Goal: Task Accomplishment & Management: Manage account settings

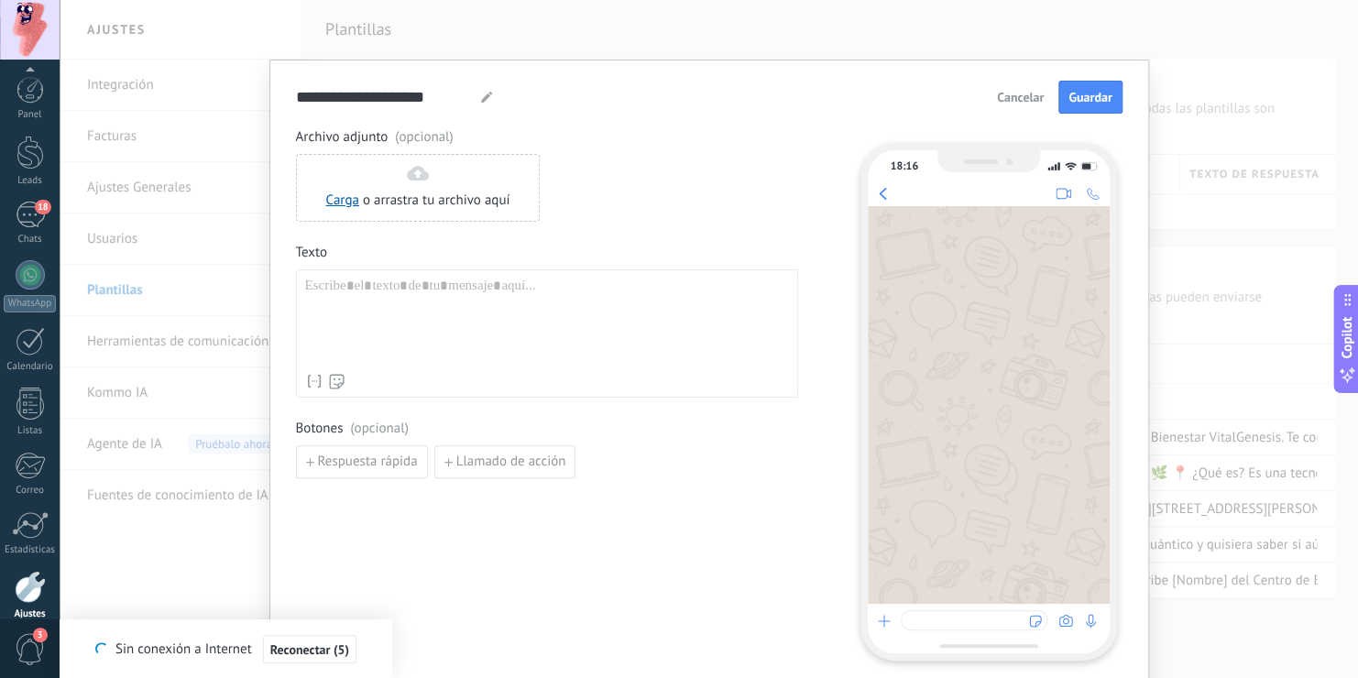
scroll to position [83, 0]
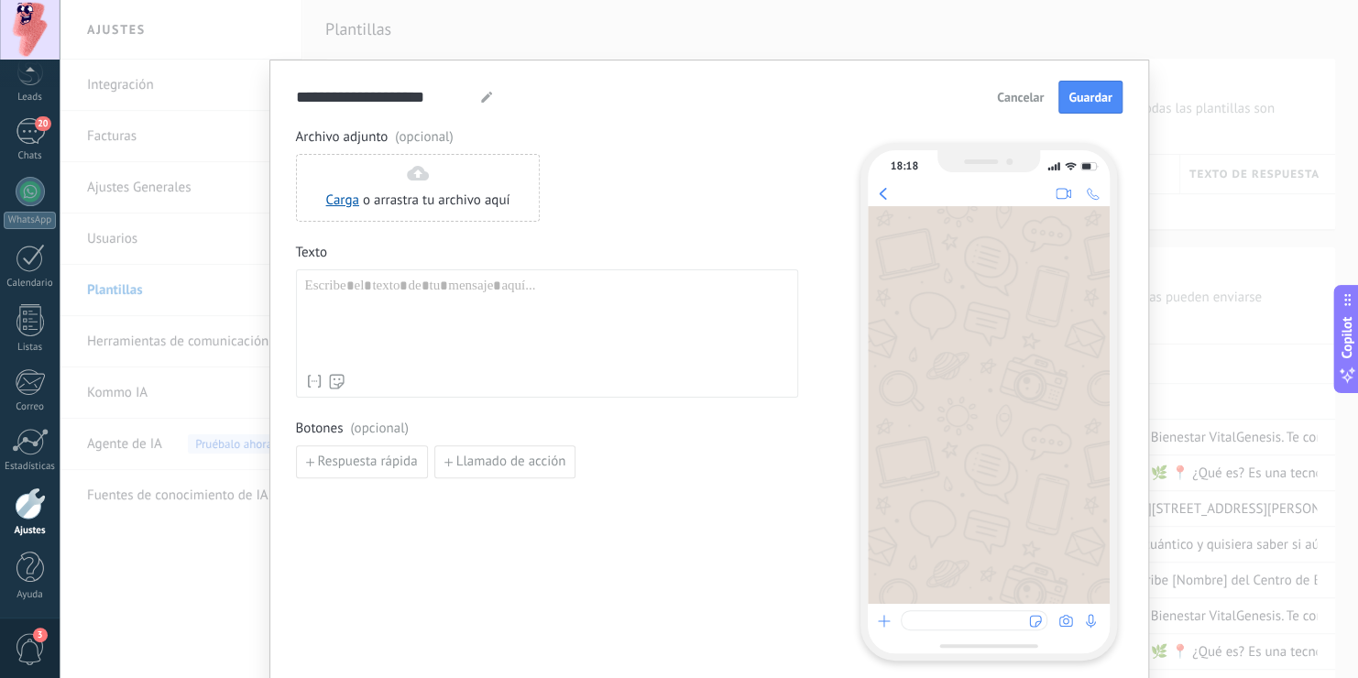
click at [739, 407] on div "Archivo adjunto (opcional) Carga o arrastra tu archivo aquí Arrastra aquí Texto…" at bounding box center [547, 303] width 502 height 350
click at [1027, 106] on button "Cancelar" at bounding box center [1020, 96] width 63 height 27
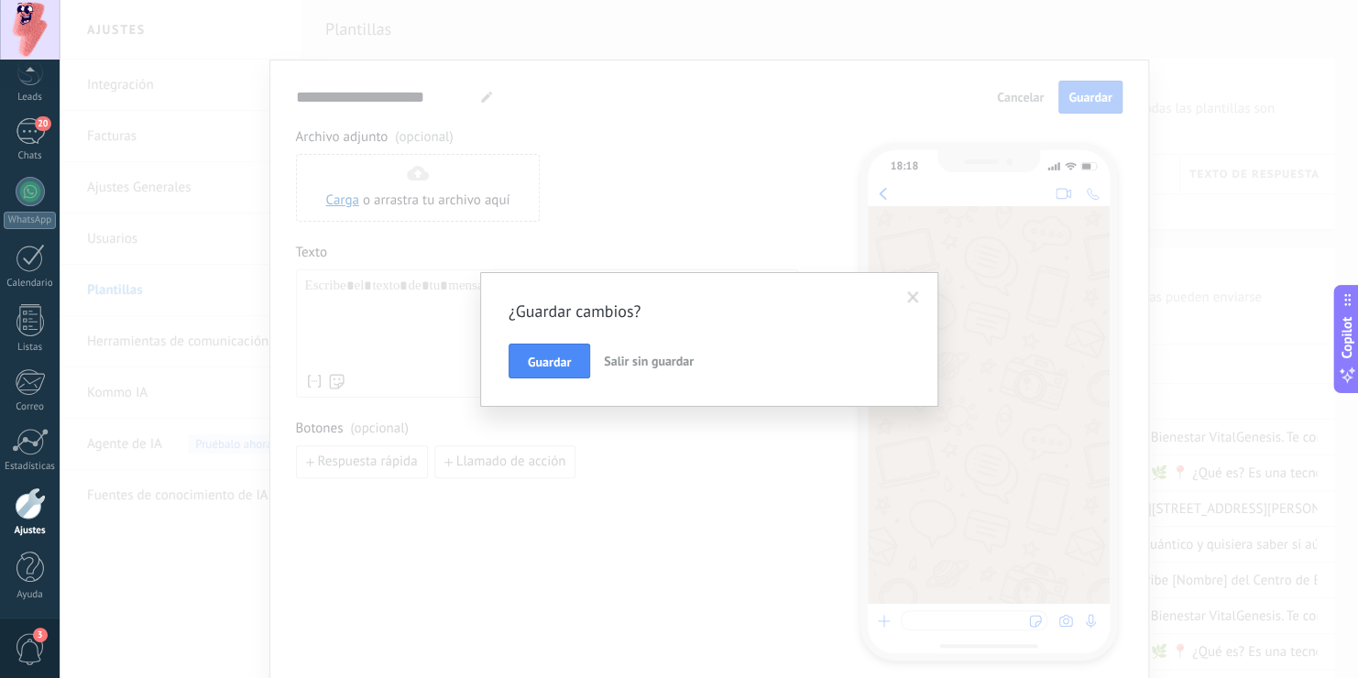
click at [613, 361] on span "Salir sin guardar" at bounding box center [649, 361] width 90 height 16
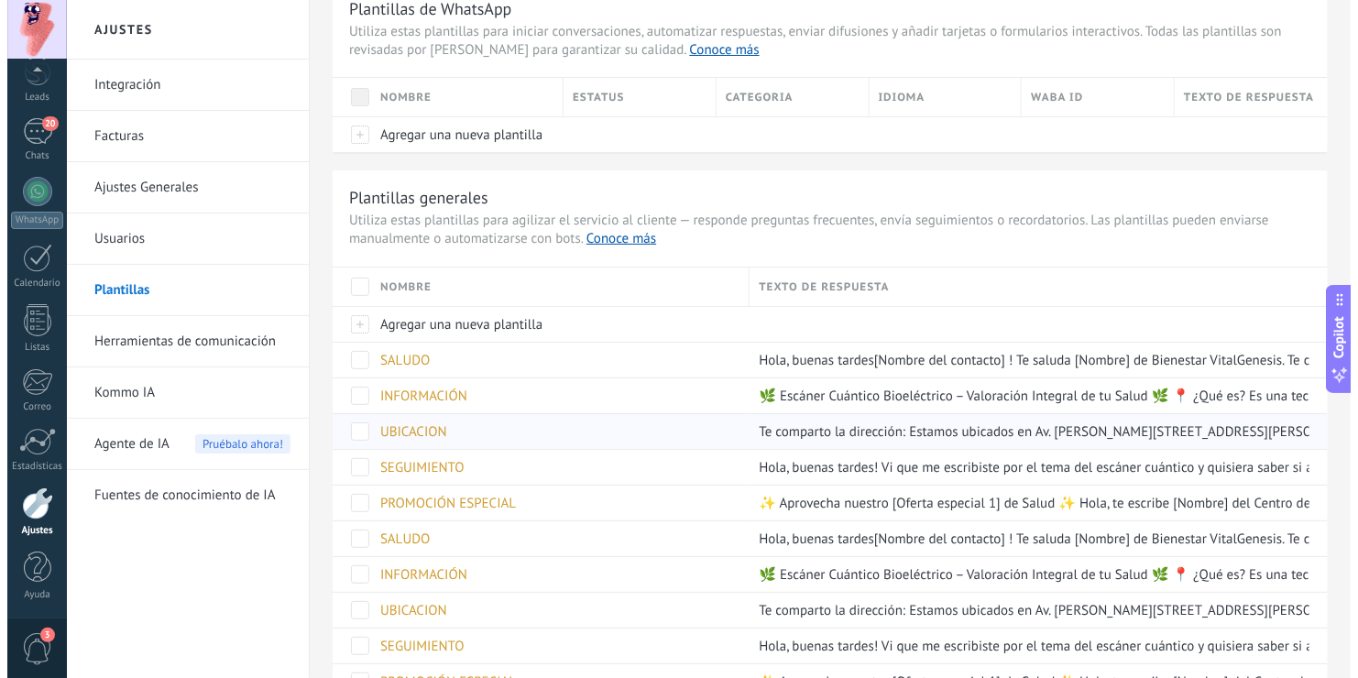
scroll to position [76, 0]
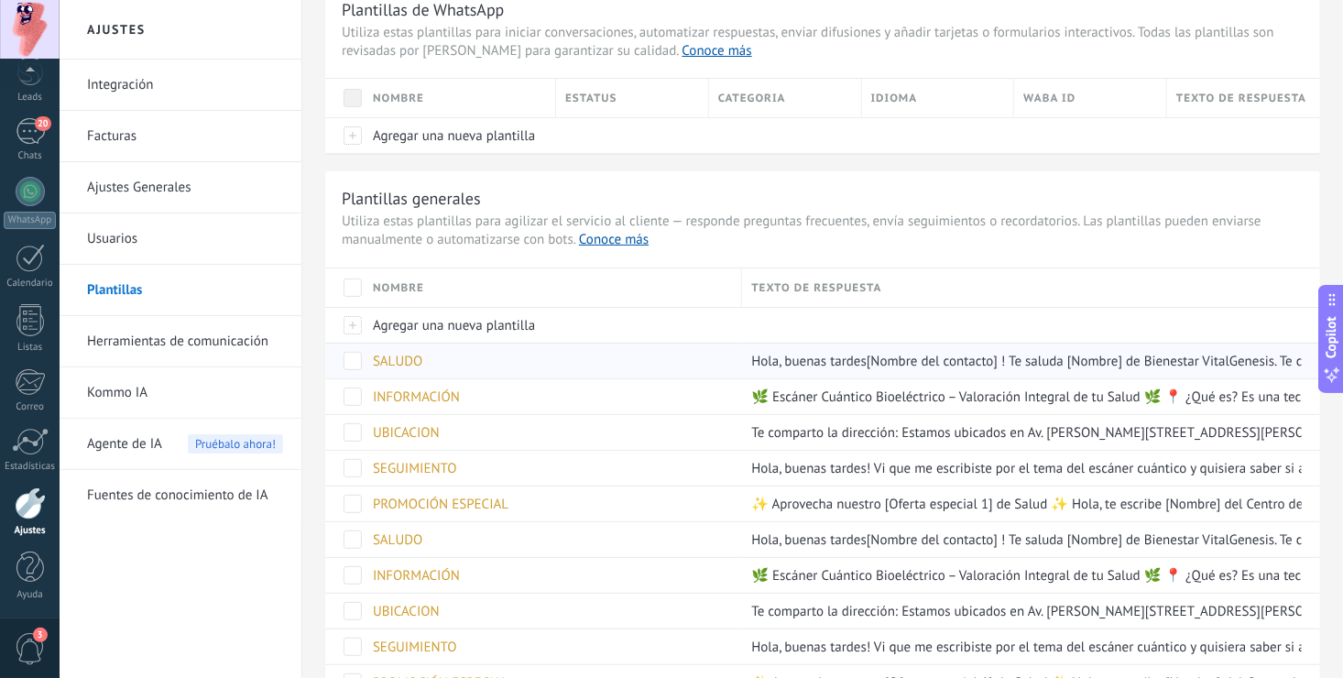
click at [407, 358] on span "SALUDO" at bounding box center [397, 361] width 49 height 17
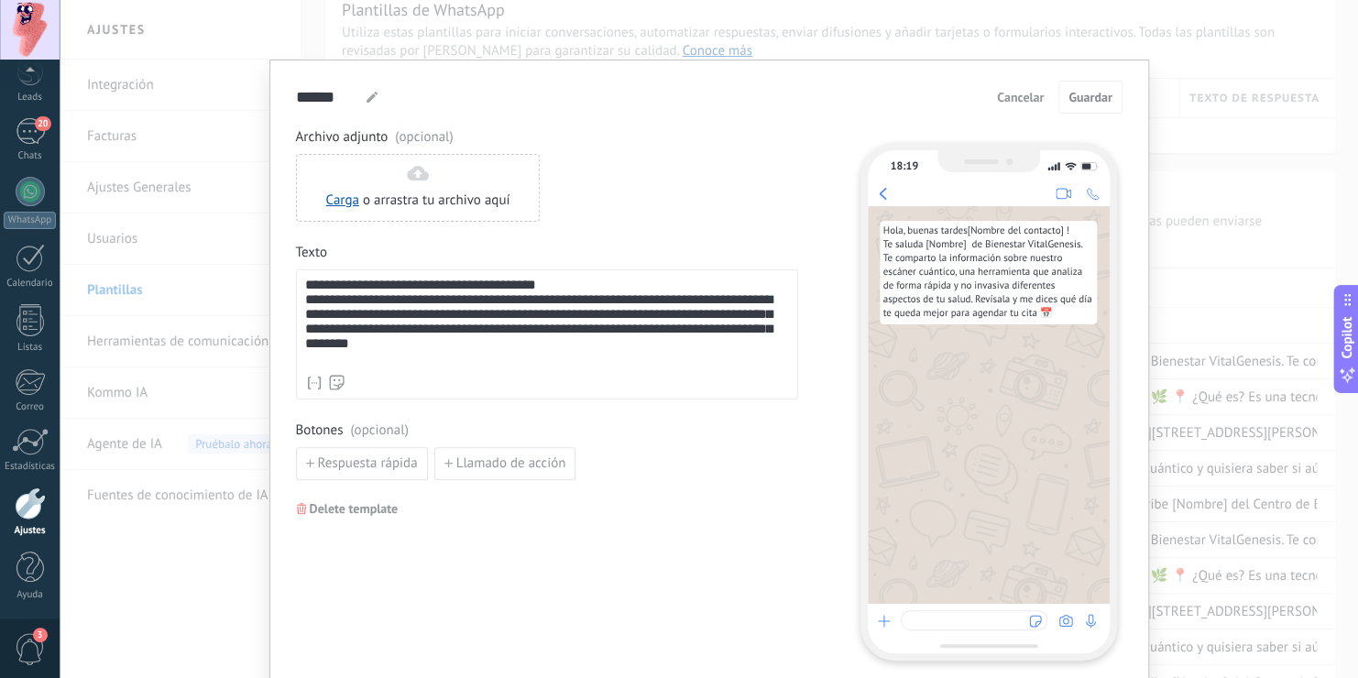
click at [1027, 107] on button "Cancelar" at bounding box center [1020, 96] width 63 height 27
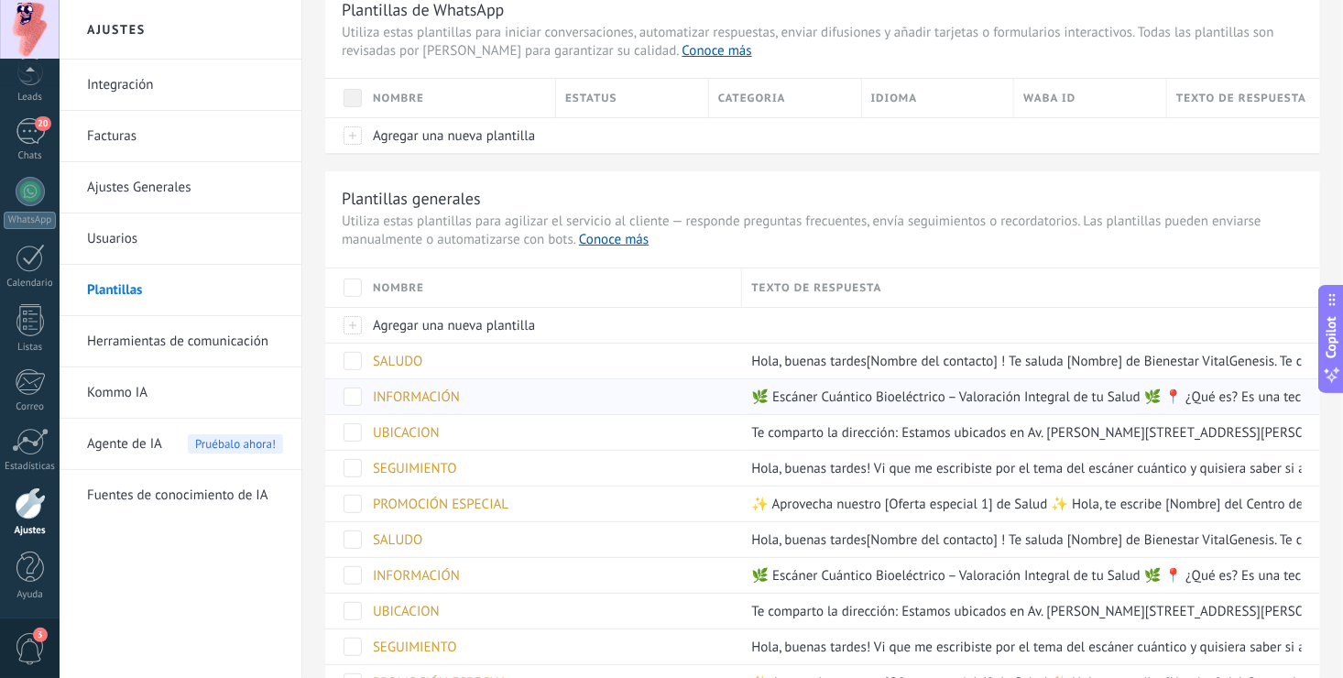
click at [426, 397] on span "INFORMACIÓN" at bounding box center [416, 397] width 87 height 17
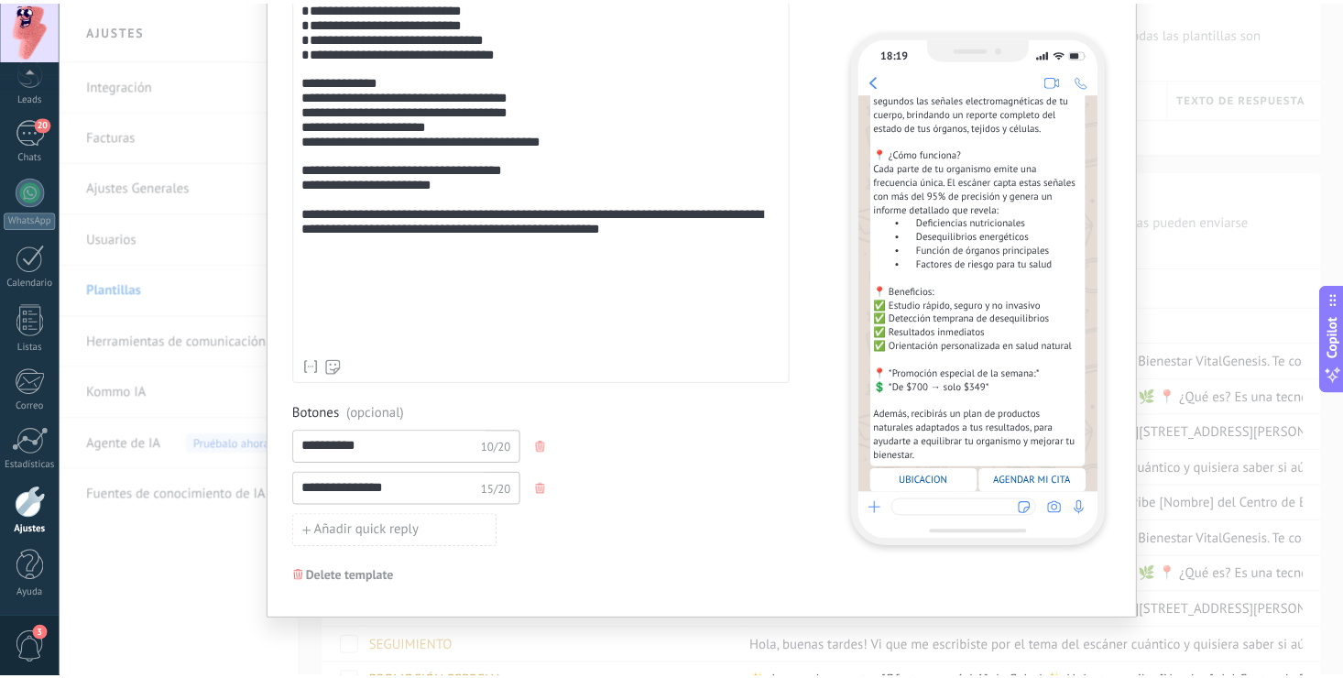
scroll to position [0, 0]
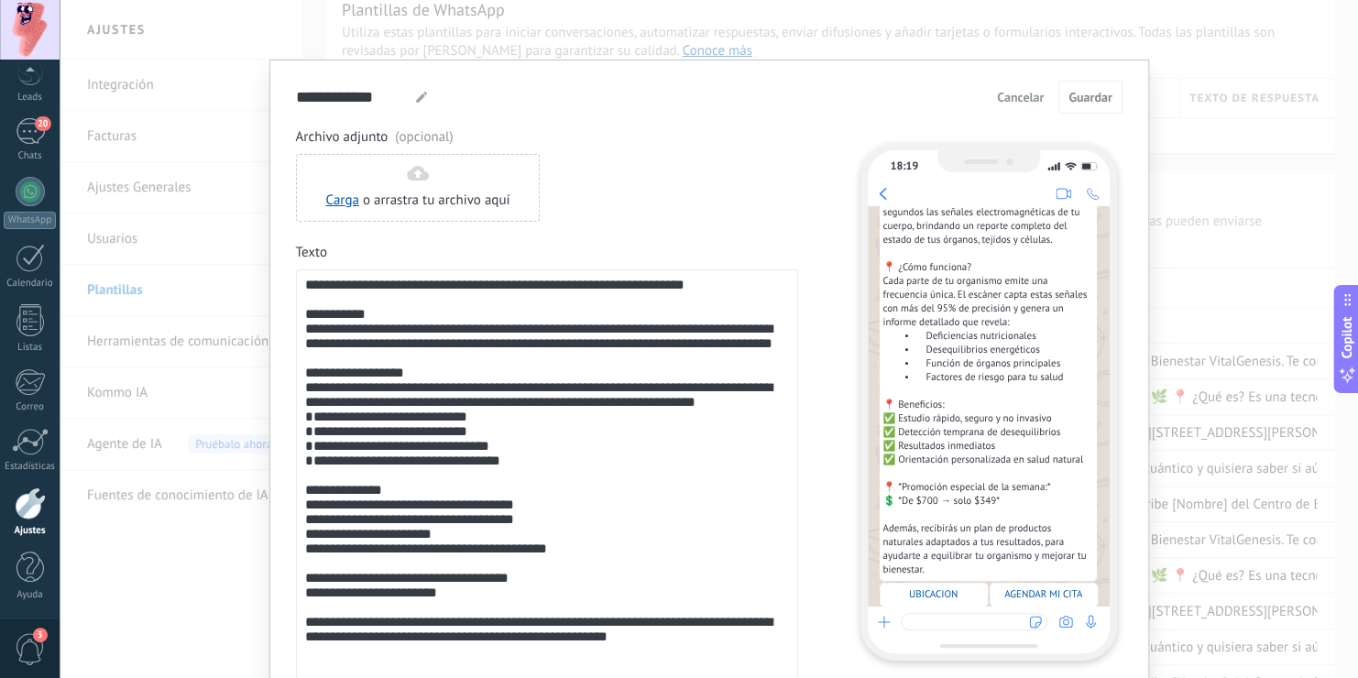
click at [1033, 86] on button "Cancelar" at bounding box center [1020, 96] width 63 height 27
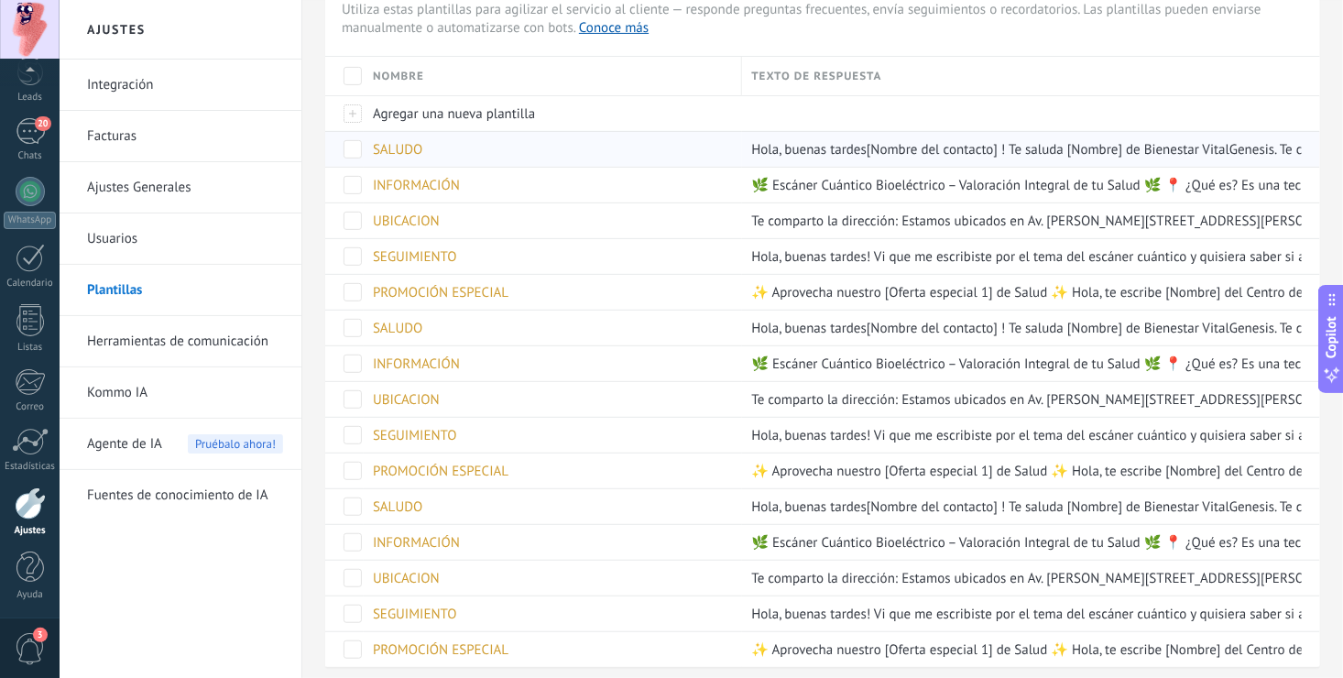
scroll to position [292, 0]
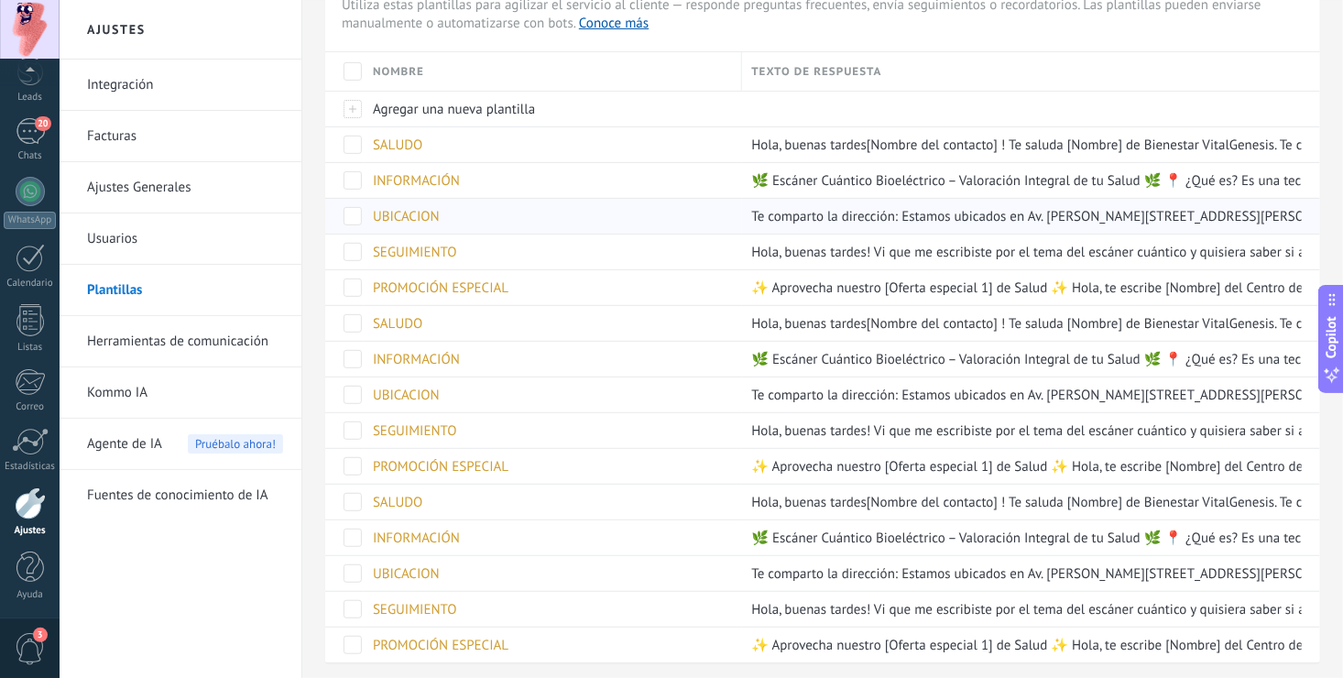
click at [414, 219] on span "UBICACION" at bounding box center [406, 216] width 67 height 17
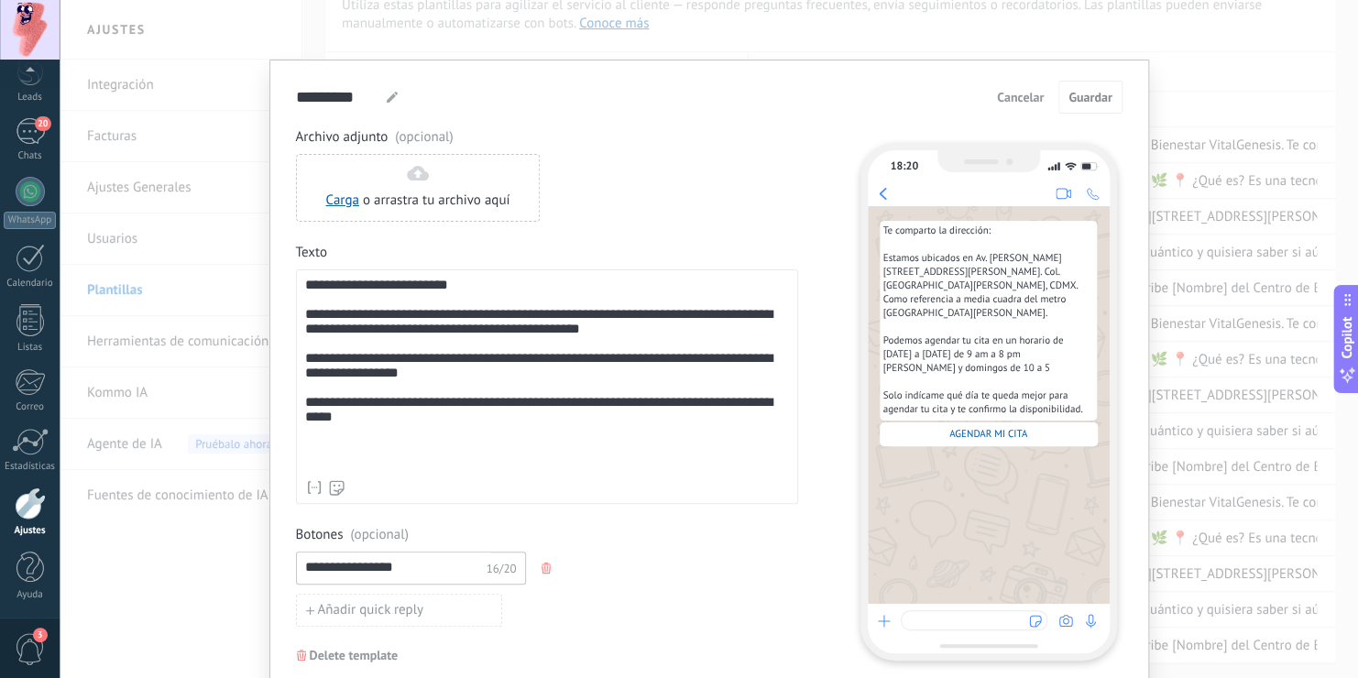
click at [1031, 99] on span "Cancelar" at bounding box center [1020, 97] width 47 height 13
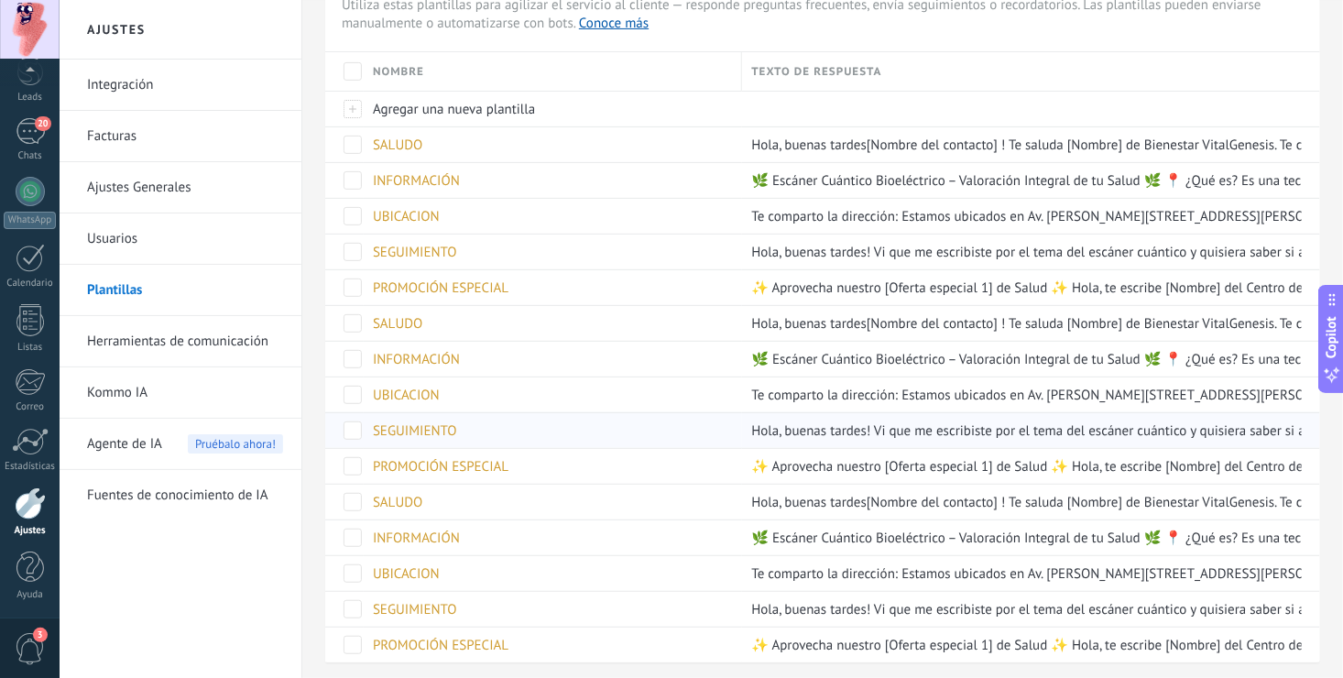
click at [429, 437] on div "SEGUIMIENTO" at bounding box center [548, 430] width 369 height 35
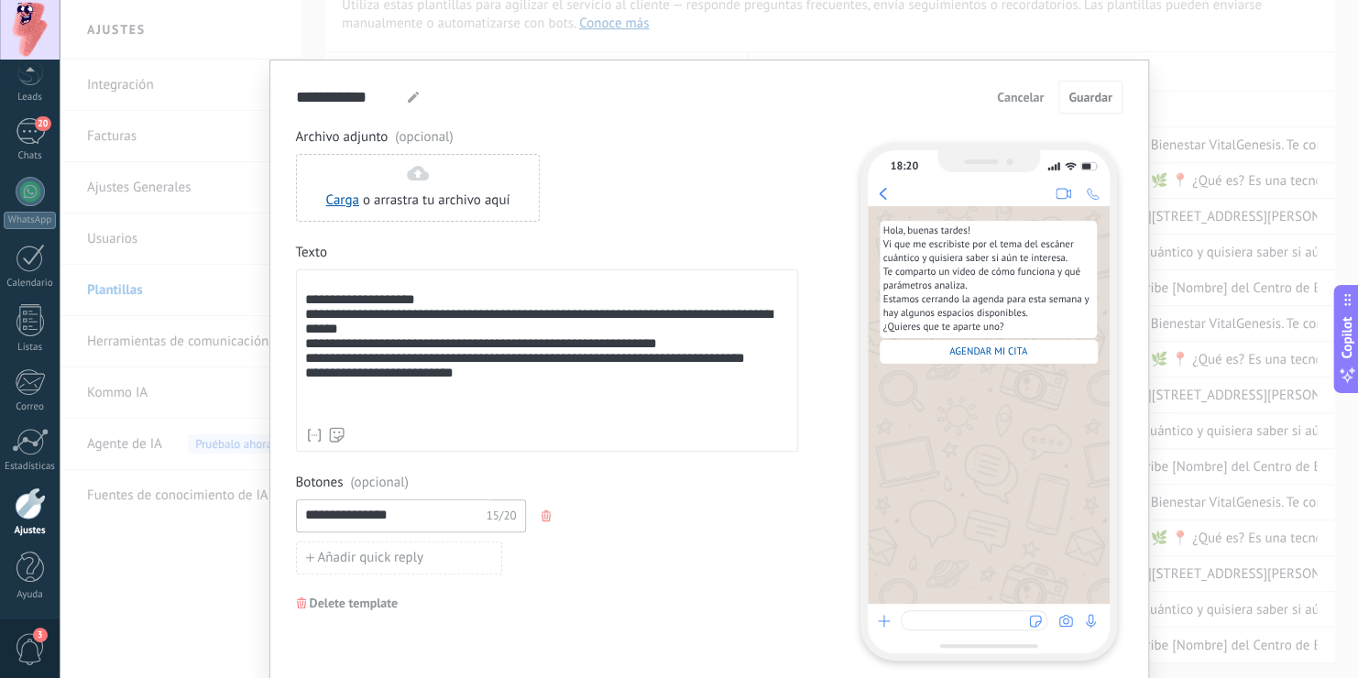
click at [1013, 91] on span "Cancelar" at bounding box center [1020, 97] width 47 height 13
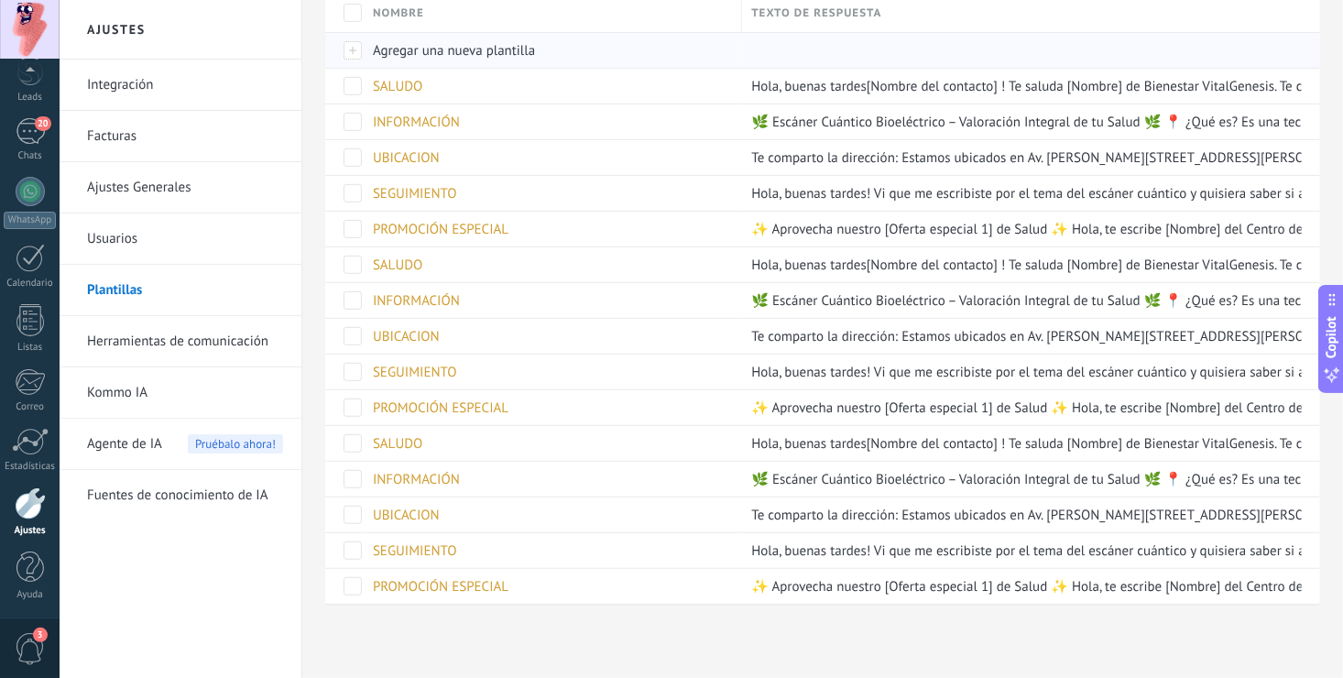
scroll to position [0, 0]
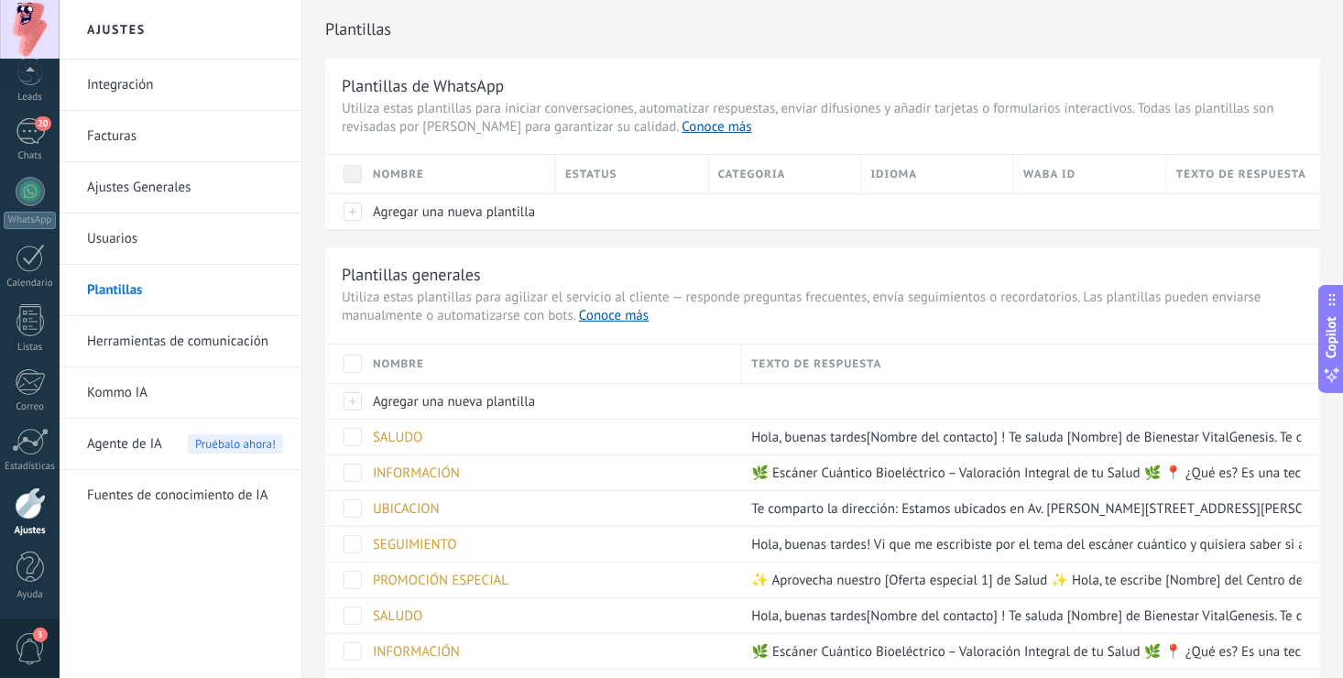
click at [116, 240] on link "Usuarios" at bounding box center [185, 239] width 196 height 51
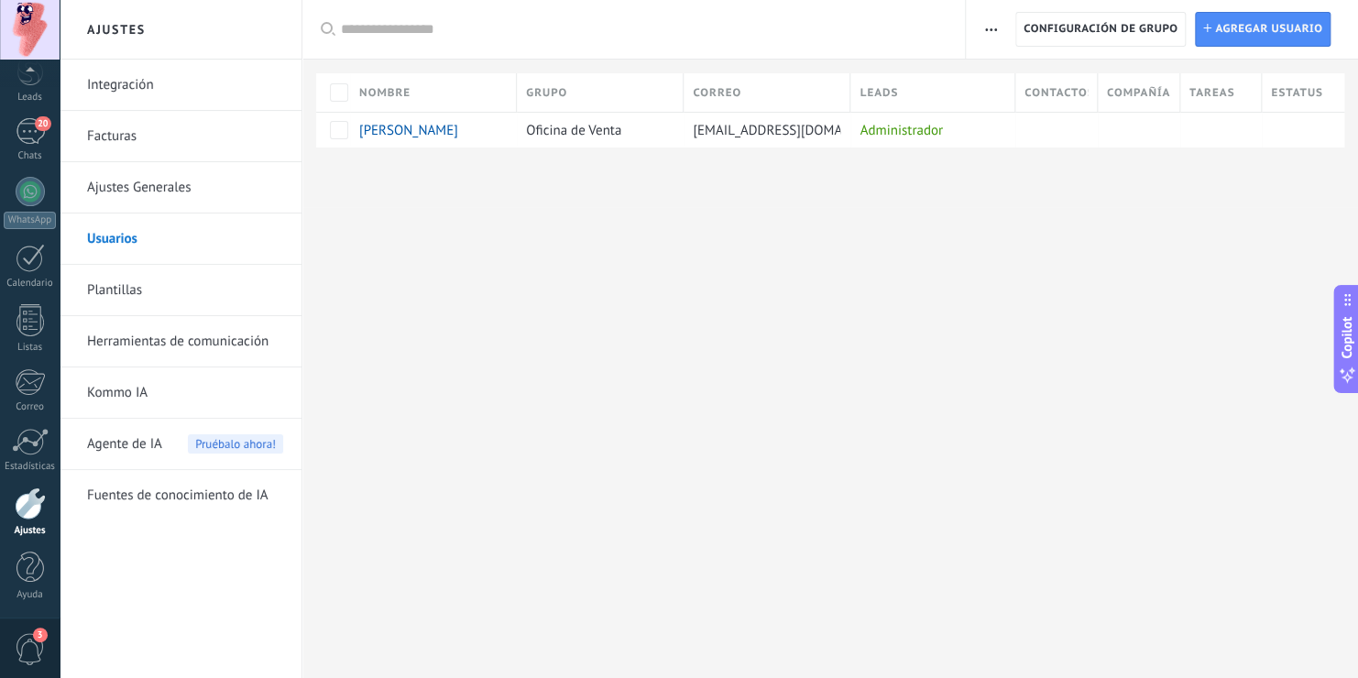
click at [115, 441] on span "Agente de IA" at bounding box center [124, 444] width 75 height 51
